Goal: Information Seeking & Learning: Find specific fact

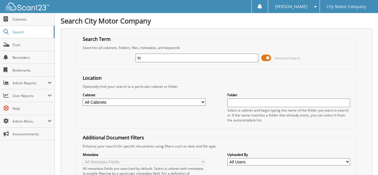
type input "t"
type input "pitney [PERSON_NAME]"
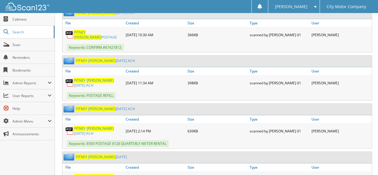
scroll to position [349, 0]
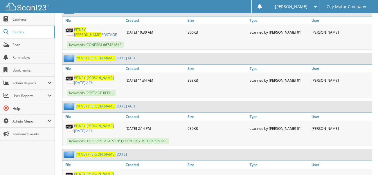
click at [104, 124] on link "PITNEY [PERSON_NAME] [DATE] ACH" at bounding box center [98, 129] width 49 height 10
click at [17, 45] on span "Scan" at bounding box center [31, 44] width 39 height 5
